Goal: Task Accomplishment & Management: Manage account settings

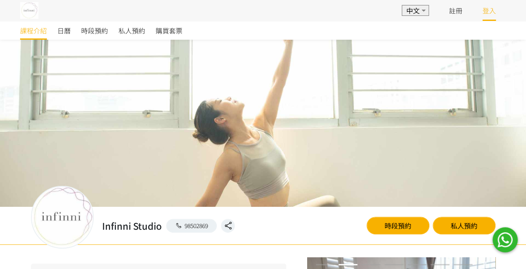
click at [493, 13] on link "登入" at bounding box center [488, 10] width 13 height 10
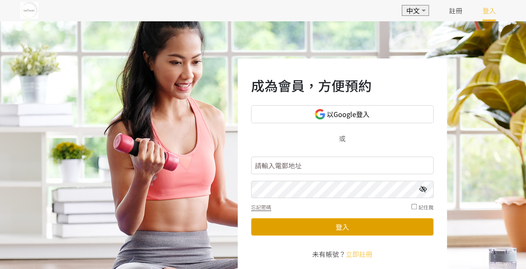
type input "[EMAIL_ADDRESS][DOMAIN_NAME]"
click at [373, 227] on button "登入" at bounding box center [342, 227] width 182 height 18
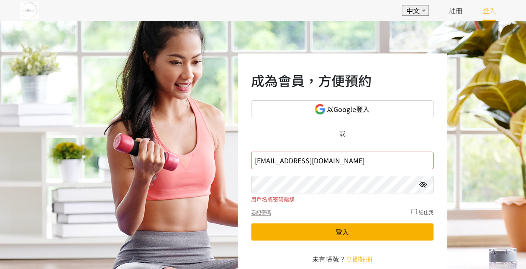
click at [422, 184] on icon at bounding box center [423, 184] width 8 height 7
click at [235, 183] on div "成為會員，方便預約 以Google登入 或 infinnistudio@gmail.com 用戶名或密碼錯誤 忘記密碼 記住我 登入 未有帳號？ 立即註冊" at bounding box center [263, 167] width 526 height 293
click at [251, 223] on button "登入" at bounding box center [342, 232] width 182 height 18
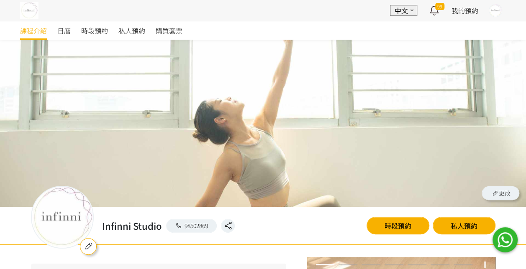
click at [518, 33] on div "課程介紹 日曆 時段預約 私人預約 購買套票" at bounding box center [263, 30] width 526 height 19
click at [495, 9] on div at bounding box center [495, 10] width 13 height 13
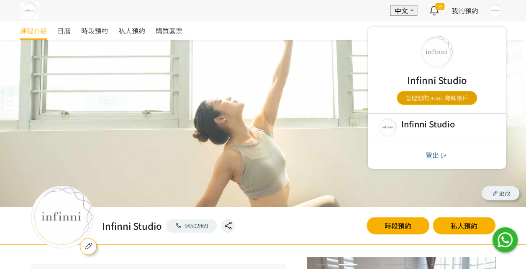
click at [434, 95] on link "管理你的 auau 導師帳戶" at bounding box center [436, 98] width 80 height 14
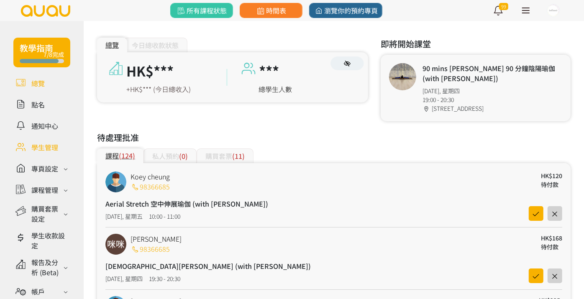
click at [45, 148] on link at bounding box center [41, 147] width 57 height 15
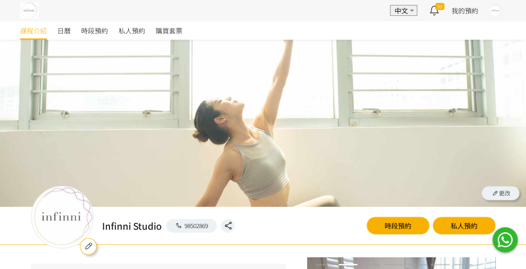
click at [494, 16] on div at bounding box center [495, 10] width 13 height 13
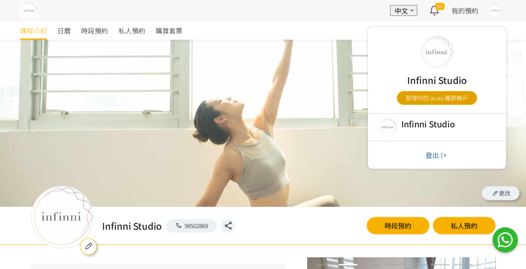
click at [440, 102] on link "管理你的 auau 導師帳戶" at bounding box center [436, 98] width 80 height 14
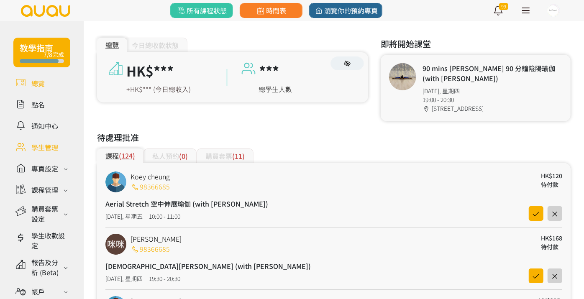
click at [45, 146] on link at bounding box center [41, 147] width 57 height 15
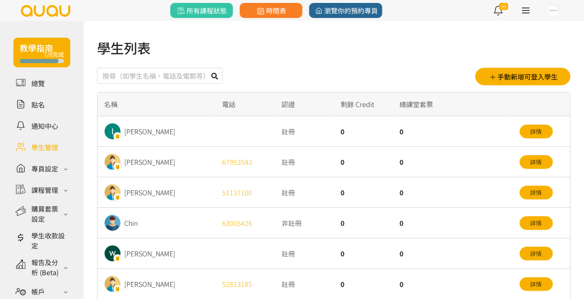
click at [169, 70] on input "text" at bounding box center [159, 76] width 125 height 16
type input "yennis"
click at [207, 68] on button at bounding box center [215, 76] width 16 height 16
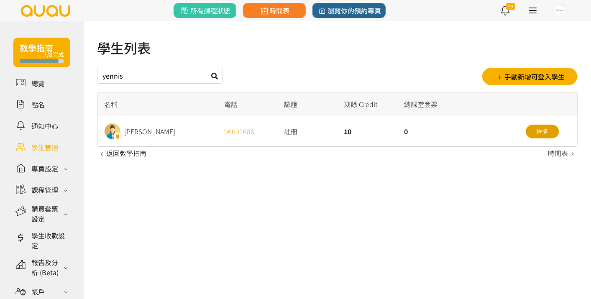
click at [528, 125] on link "詳情" at bounding box center [542, 132] width 33 height 14
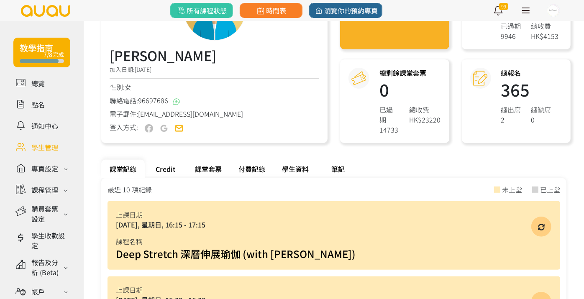
scroll to position [186, 0]
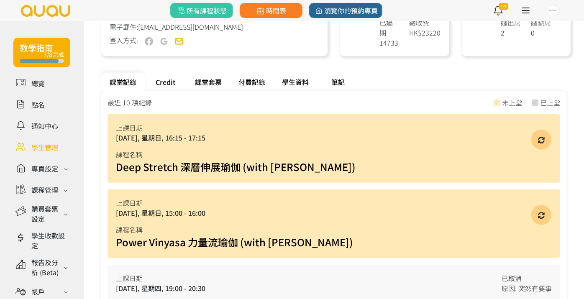
click at [173, 73] on div "Credit" at bounding box center [166, 82] width 42 height 18
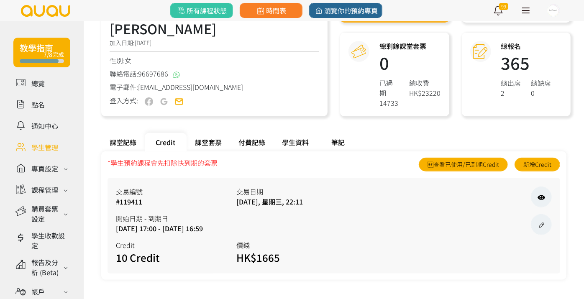
scroll to position [115, 0]
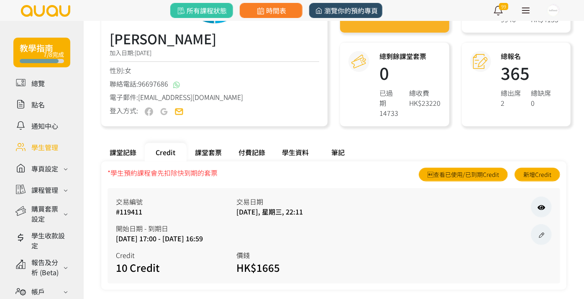
click at [343, 13] on span "瀏覽你的預約專頁" at bounding box center [346, 10] width 64 height 10
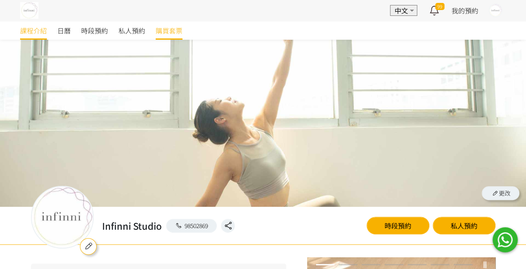
click at [170, 30] on span "購買套票" at bounding box center [169, 31] width 27 height 10
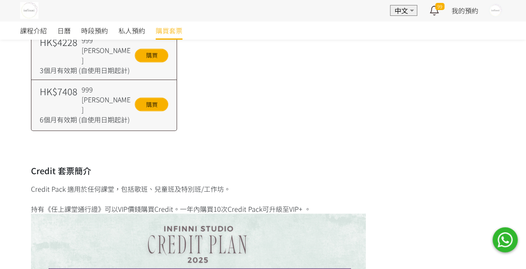
scroll to position [878, 0]
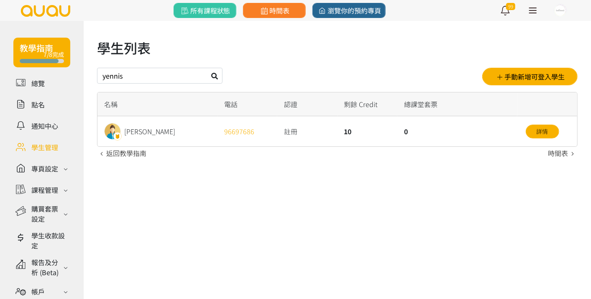
drag, startPoint x: 156, startPoint y: 74, endPoint x: 36, endPoint y: 71, distance: 119.2
click at [36, 71] on div "教學指南 7/8完成 總覽 點名 通知中心 學生管理 專頁設定 外觀與主題 基本資料 資格和認證 課程管理 課程 課程設定 課程組合 (Beta) 私人預約 …" at bounding box center [295, 90] width 591 height 138
type input "cherry"
click at [207, 68] on button at bounding box center [215, 76] width 16 height 16
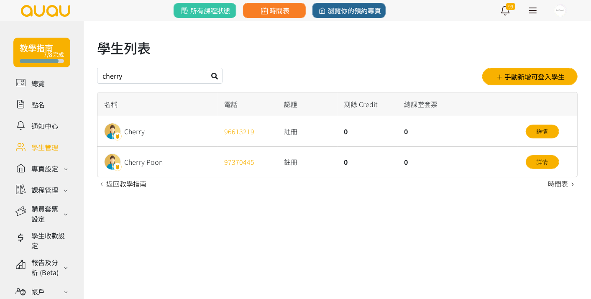
drag, startPoint x: 144, startPoint y: 77, endPoint x: 83, endPoint y: 74, distance: 61.5
click at [83, 74] on div "教學指南 7/8完成 總覽 點名 通知中心 學生管理 專頁設定 外觀與主題 基本資料 資格和認證 課程管理 課程 課程設定 課程組合 (Beta) 私人預約 …" at bounding box center [295, 105] width 591 height 169
type input "[PERSON_NAME]"
click at [207, 68] on button at bounding box center [215, 76] width 16 height 16
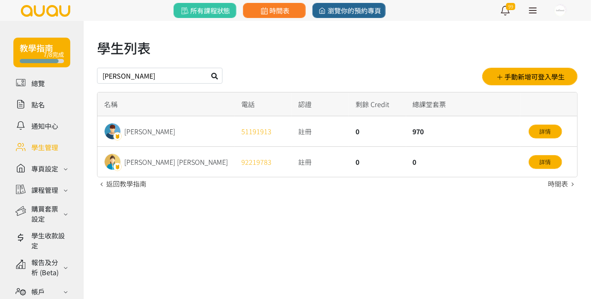
drag, startPoint x: 123, startPoint y: 75, endPoint x: 25, endPoint y: 62, distance: 99.2
click at [25, 62] on div "教學指南 7/8完成 總覽 點名 通知中心 學生管理 專頁設定 外觀與主題 基本資料 資格和認證 課程管理 課程 課程設定 課程組合 (Beta) 私人預約 …" at bounding box center [295, 105] width 591 height 169
type input "[PERSON_NAME]"
click at [207, 68] on button at bounding box center [215, 76] width 16 height 16
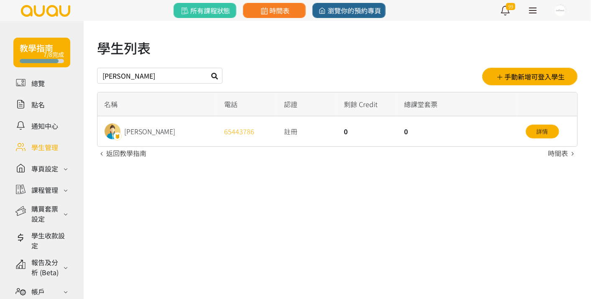
drag, startPoint x: 124, startPoint y: 73, endPoint x: 63, endPoint y: 71, distance: 61.5
click at [63, 71] on div "教學指南 7/8完成 總覽 點名 通知中心 學生管理 專頁設定 外觀與主題 基本資料 資格和認證 課程管理 課程 課程設定 課程組合 (Beta) 私人預約 …" at bounding box center [295, 90] width 591 height 138
type input "ku"
click at [207, 68] on button at bounding box center [215, 76] width 16 height 16
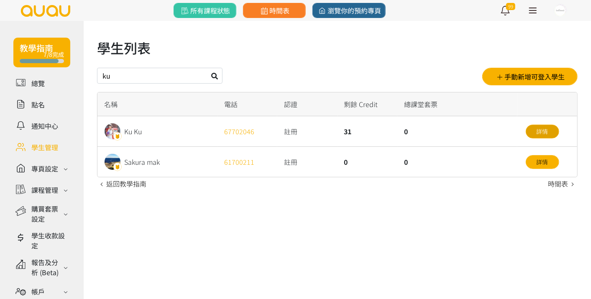
click at [542, 131] on link "詳情" at bounding box center [542, 132] width 33 height 14
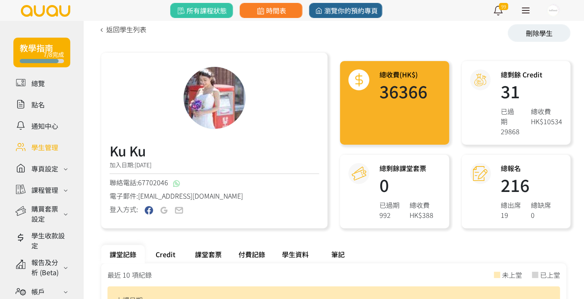
scroll to position [139, 0]
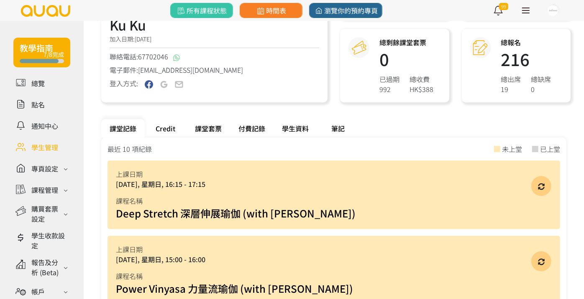
click at [165, 121] on div "Credit" at bounding box center [166, 128] width 42 height 18
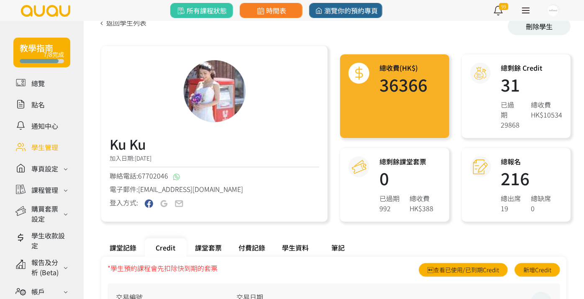
scroll to position [0, 0]
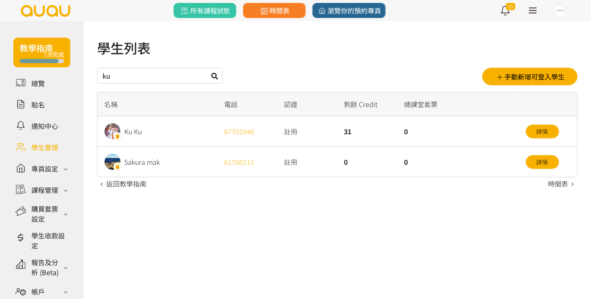
drag, startPoint x: 141, startPoint y: 71, endPoint x: 57, endPoint y: 71, distance: 84.0
click at [57, 71] on div "教學指南 7/8完成 總覽 點名 通知中心 學生管理 專頁設定 外觀與主題 基本資料 資格和認證 課程管理 課程 課程設定 課程組合 (Beta) 私人預約 …" at bounding box center [295, 105] width 591 height 169
type input "[PERSON_NAME]"
click at [207, 68] on button at bounding box center [215, 76] width 16 height 16
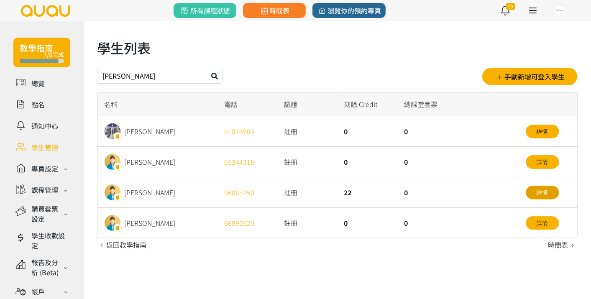
click at [542, 190] on link "詳情" at bounding box center [542, 193] width 33 height 14
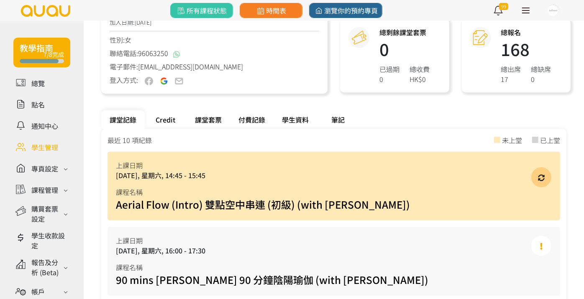
click at [171, 123] on div "Credit" at bounding box center [166, 119] width 42 height 18
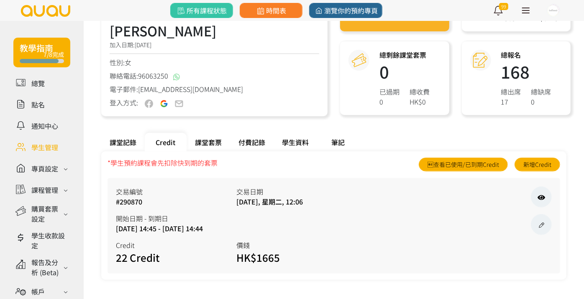
scroll to position [115, 0]
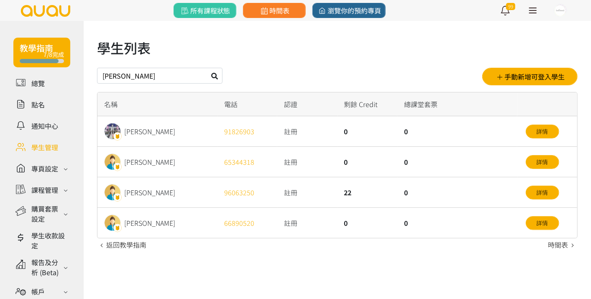
drag, startPoint x: 94, startPoint y: 71, endPoint x: 61, endPoint y: 70, distance: 33.5
click at [61, 70] on div "教學指南 7/8完成 總覽 點名 通知中心 學生管理 專頁設定 外觀與主題 基本資料 資格和認證 課程管理 課程 課程設定 課程組合 (Beta) 私人預約 …" at bounding box center [295, 136] width 591 height 230
type input "cathuy"
click at [207, 68] on button at bounding box center [215, 76] width 16 height 16
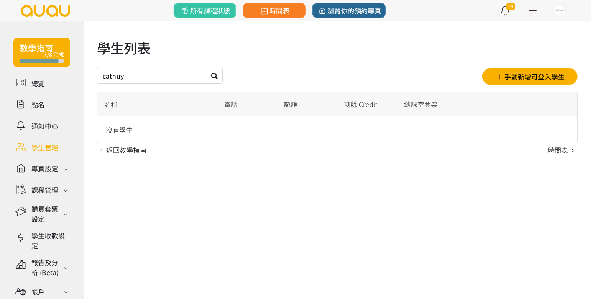
click at [145, 79] on input "cathuy" at bounding box center [159, 76] width 125 height 16
type input "[PERSON_NAME]"
click at [207, 68] on button at bounding box center [215, 76] width 16 height 16
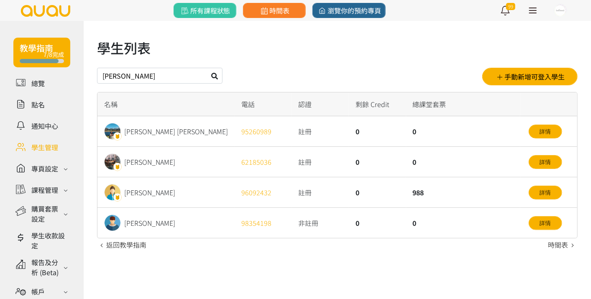
drag, startPoint x: 126, startPoint y: 73, endPoint x: 0, endPoint y: 73, distance: 125.9
click at [0, 73] on div "教學指南 7/8完成 總覽 點名 通知中心 學生管理 專頁設定 外觀與主題 基本資料 資格和認證 課程管理 課程 課程設定 課程組合 (Beta) 私人預約 …" at bounding box center [295, 136] width 591 height 230
type input "man man"
click at [207, 68] on button at bounding box center [215, 76] width 16 height 16
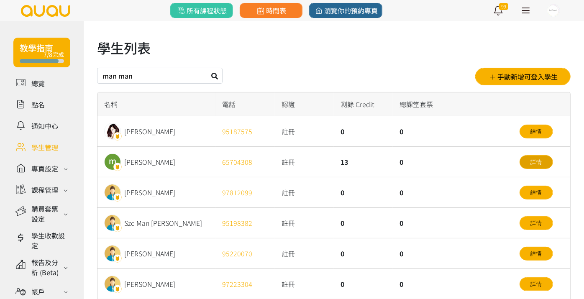
click at [541, 159] on link "詳情" at bounding box center [535, 162] width 33 height 14
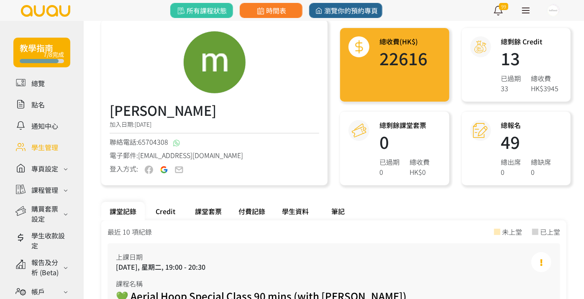
scroll to position [93, 0]
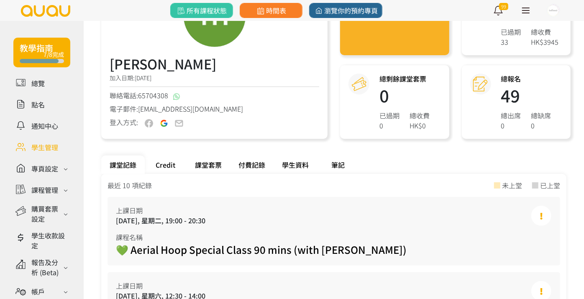
click at [171, 165] on div "Credit" at bounding box center [166, 165] width 42 height 18
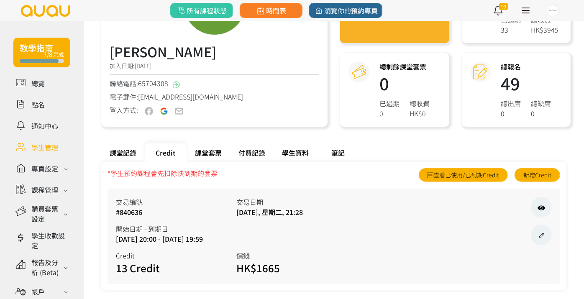
scroll to position [115, 0]
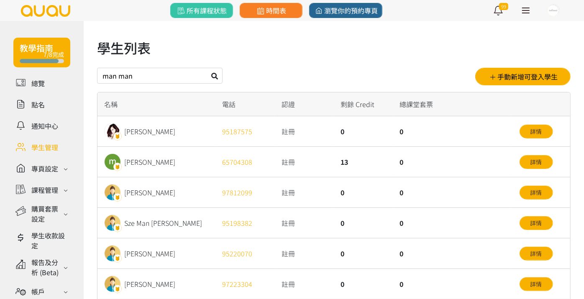
drag, startPoint x: 151, startPoint y: 75, endPoint x: 32, endPoint y: 73, distance: 119.6
type input "[PERSON_NAME]"
click at [207, 68] on button at bounding box center [215, 76] width 16 height 16
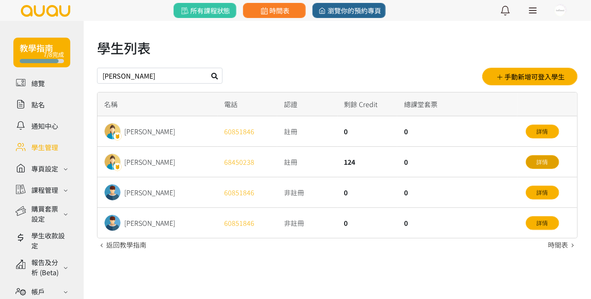
click at [542, 167] on link "詳情" at bounding box center [542, 162] width 33 height 14
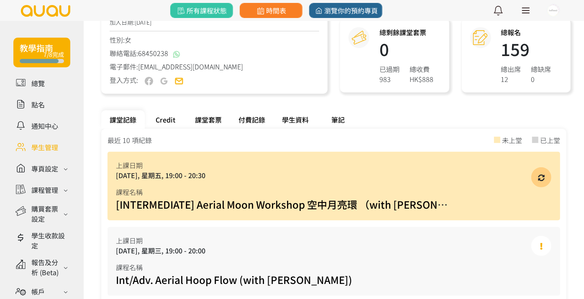
scroll to position [186, 0]
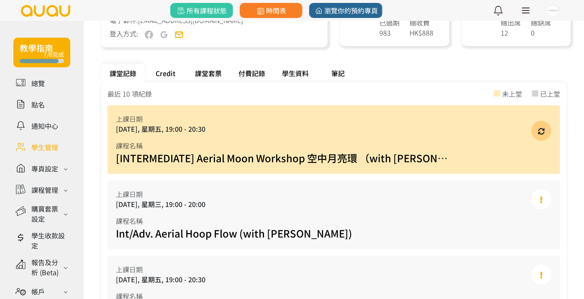
click at [176, 71] on div "Credit" at bounding box center [166, 73] width 42 height 18
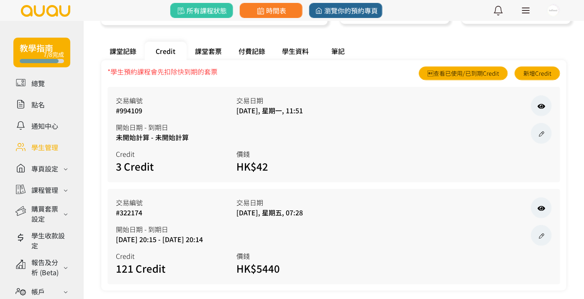
scroll to position [217, 0]
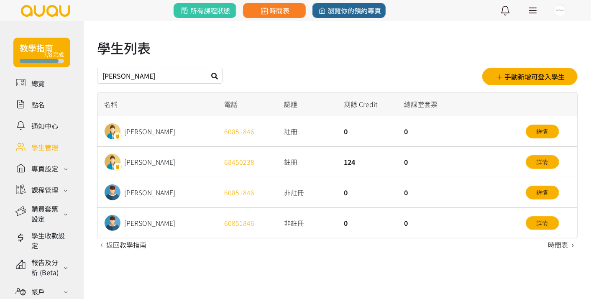
drag, startPoint x: 155, startPoint y: 72, endPoint x: 65, endPoint y: 67, distance: 90.1
click at [65, 67] on div "教學指南 7/8完成 總覽 點名 通知中心 學生管理 專頁設定 外觀與主題 基本資料 資格和認證 課程管理 課程 課程設定 課程組合 (Beta) 私人預約 …" at bounding box center [295, 136] width 591 height 230
type input "on lui"
click at [207, 68] on button at bounding box center [215, 76] width 16 height 16
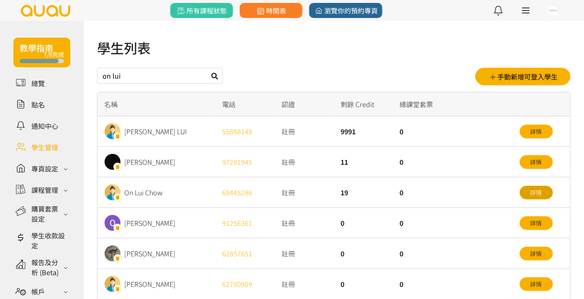
click at [537, 191] on link "詳情" at bounding box center [535, 193] width 33 height 14
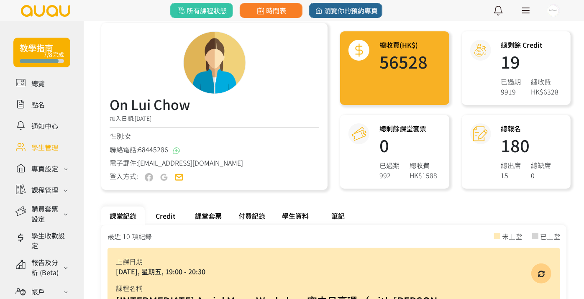
scroll to position [93, 0]
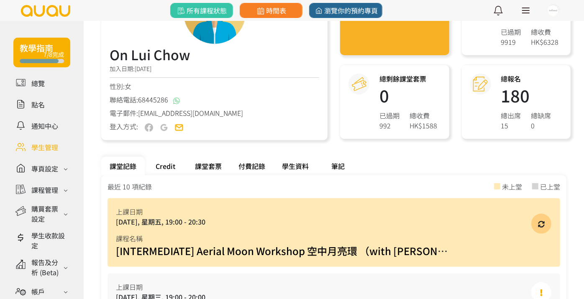
click at [168, 164] on div "Credit" at bounding box center [166, 166] width 42 height 18
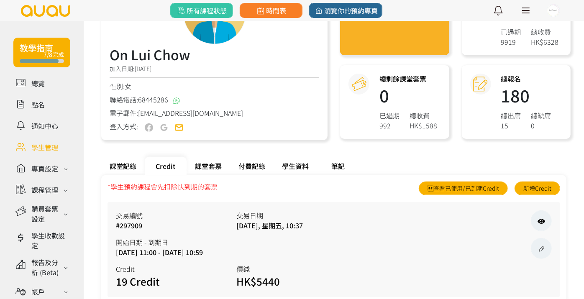
scroll to position [115, 0]
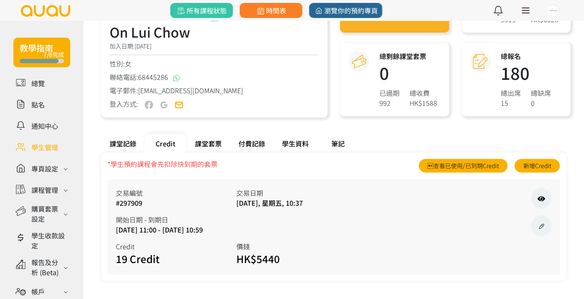
click at [162, 142] on div "Credit" at bounding box center [166, 143] width 42 height 18
click at [489, 171] on link "查看已使用/已到期Credit" at bounding box center [463, 166] width 89 height 14
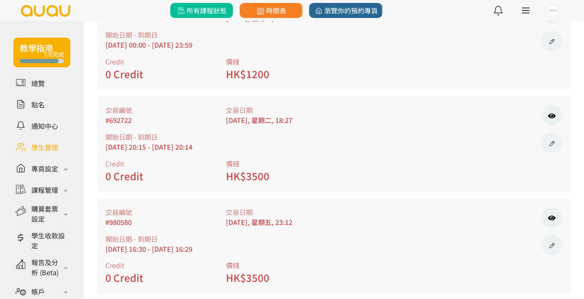
scroll to position [743, 0]
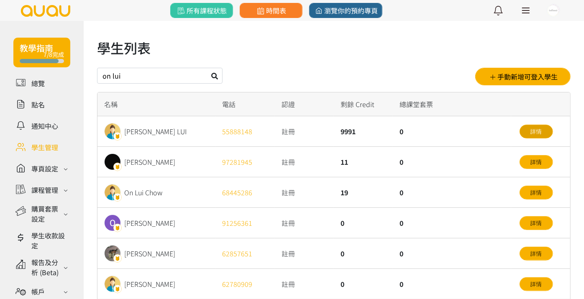
click at [536, 133] on link "詳情" at bounding box center [535, 132] width 33 height 14
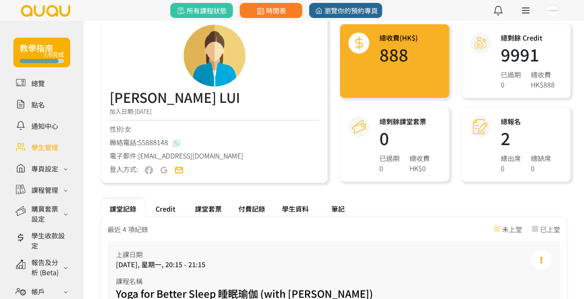
scroll to position [93, 0]
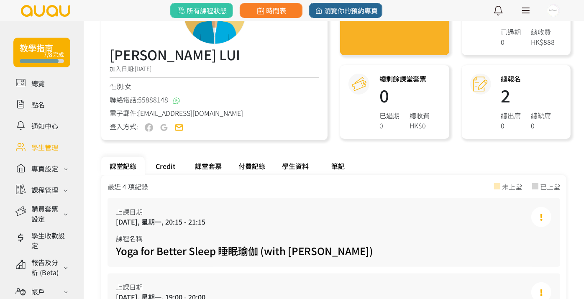
click at [173, 168] on div "Credit" at bounding box center [166, 166] width 42 height 18
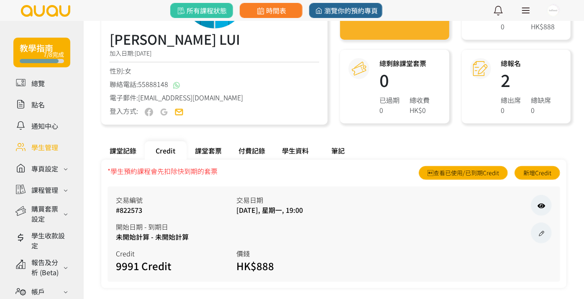
scroll to position [115, 0]
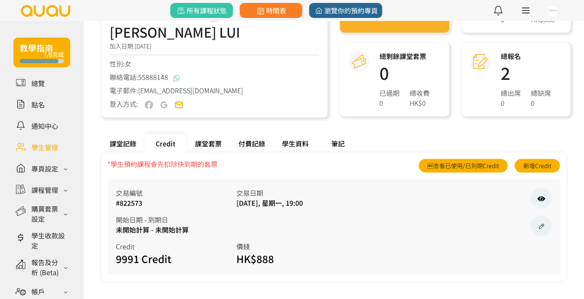
click at [203, 143] on div "課堂套票" at bounding box center [207, 143] width 43 height 18
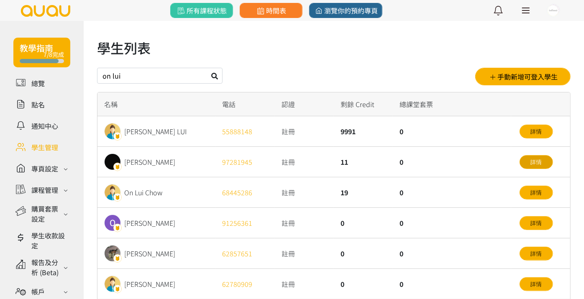
click at [534, 164] on link "詳情" at bounding box center [535, 162] width 33 height 14
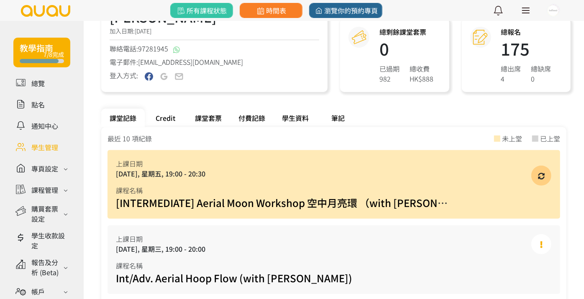
scroll to position [186, 0]
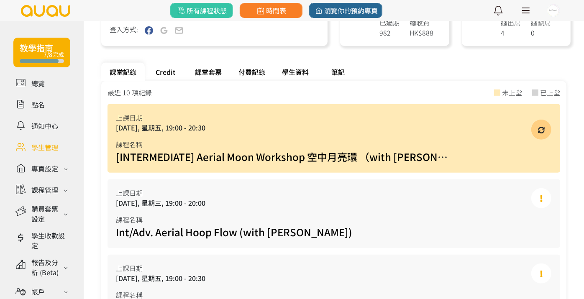
click at [169, 74] on div "Credit" at bounding box center [166, 72] width 42 height 18
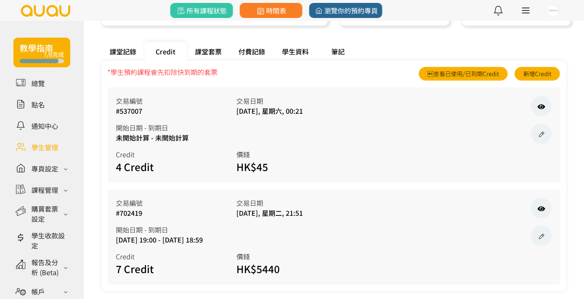
scroll to position [217, 0]
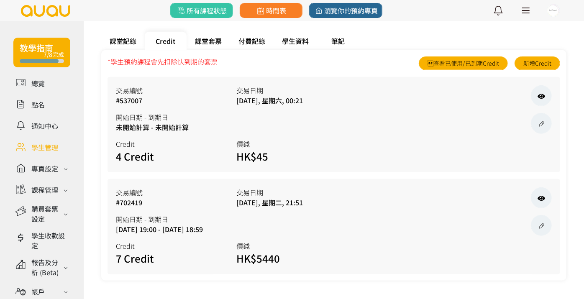
click at [208, 39] on div "課堂套票" at bounding box center [207, 41] width 43 height 18
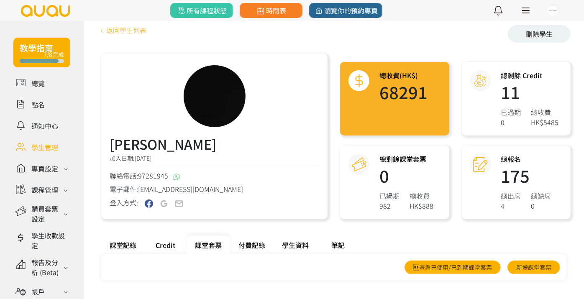
click at [119, 31] on link "返回學生列表" at bounding box center [121, 30] width 49 height 10
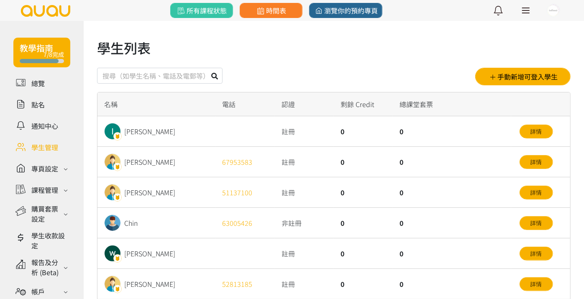
click at [164, 74] on input "text" at bounding box center [159, 76] width 125 height 16
type input "yoyo"
click at [207, 68] on button at bounding box center [215, 76] width 16 height 16
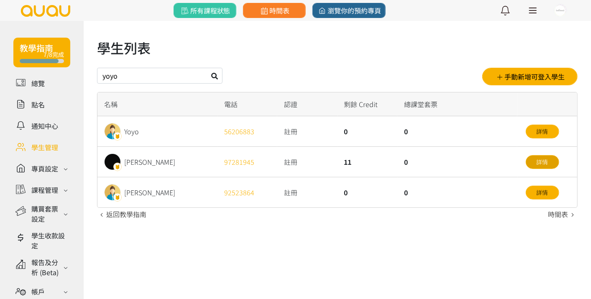
click at [536, 162] on link "詳情" at bounding box center [542, 162] width 33 height 14
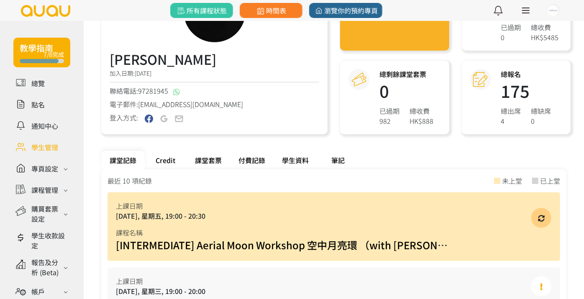
scroll to position [139, 0]
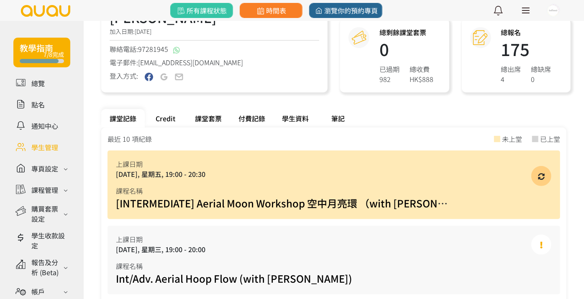
click at [171, 116] on div "Credit" at bounding box center [166, 118] width 42 height 18
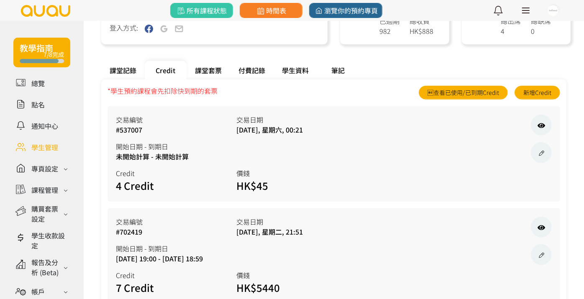
scroll to position [217, 0]
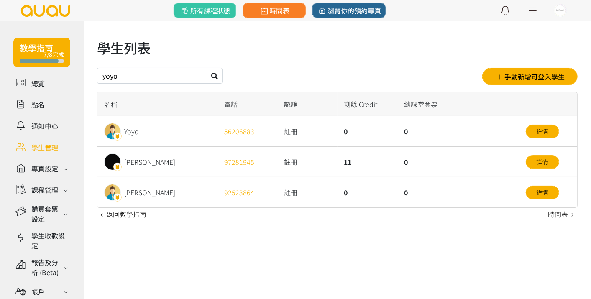
drag, startPoint x: 155, startPoint y: 76, endPoint x: 23, endPoint y: 61, distance: 133.3
click at [31, 61] on div "教學指南 7/8完成 總覽 點名 通知中心 學生管理 專頁設定 外觀與主題 基本資料 資格和認證 課程管理 課程 課程設定 課程組合 (Beta) 私人預約 …" at bounding box center [295, 120] width 591 height 199
type input "on lui"
click at [207, 68] on button at bounding box center [215, 76] width 16 height 16
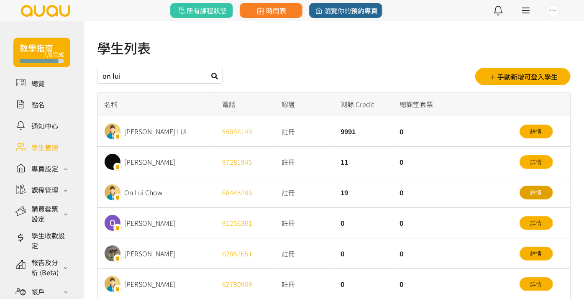
click at [542, 191] on link "詳情" at bounding box center [535, 193] width 33 height 14
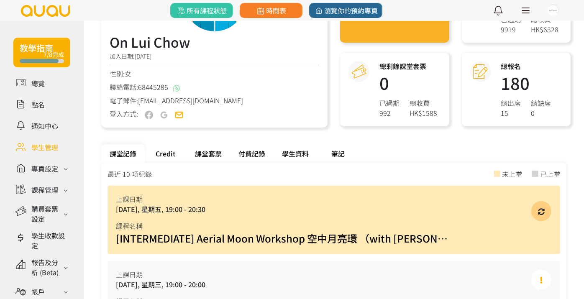
scroll to position [139, 0]
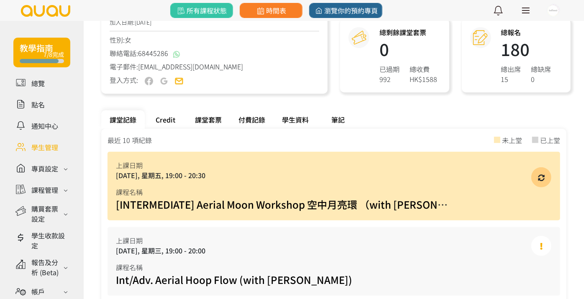
click at [170, 118] on div "Credit" at bounding box center [166, 119] width 42 height 18
